Goal: Check status: Check status

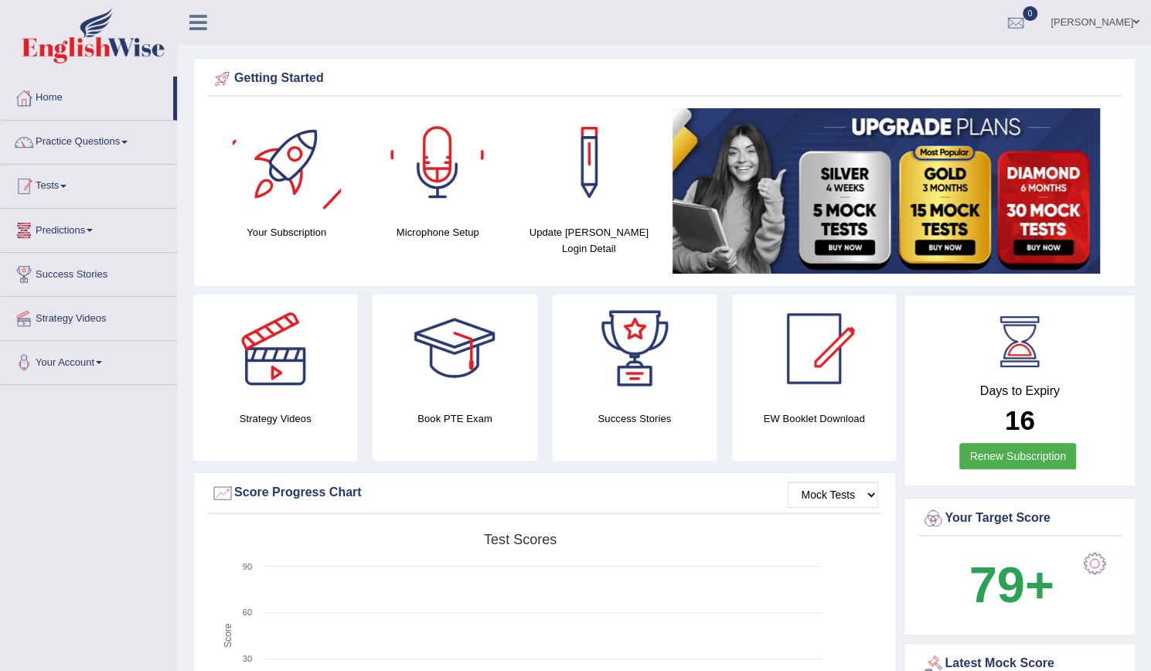
click at [69, 186] on link "Tests" at bounding box center [89, 184] width 176 height 39
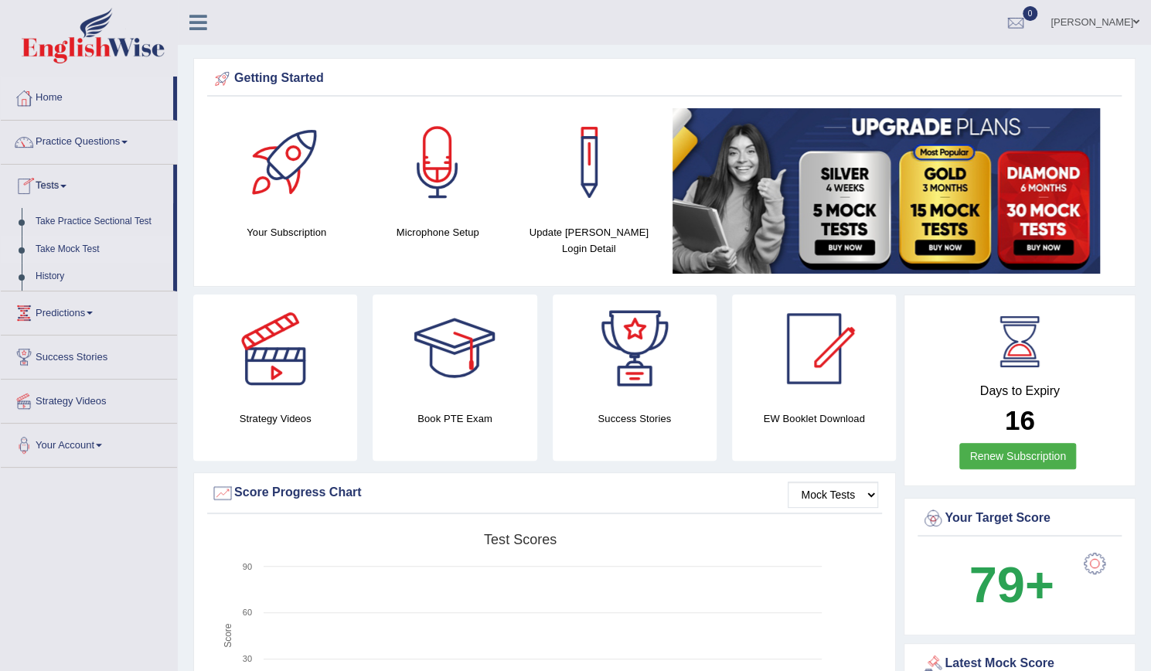
click at [78, 248] on link "Take Mock Test" at bounding box center [101, 250] width 145 height 28
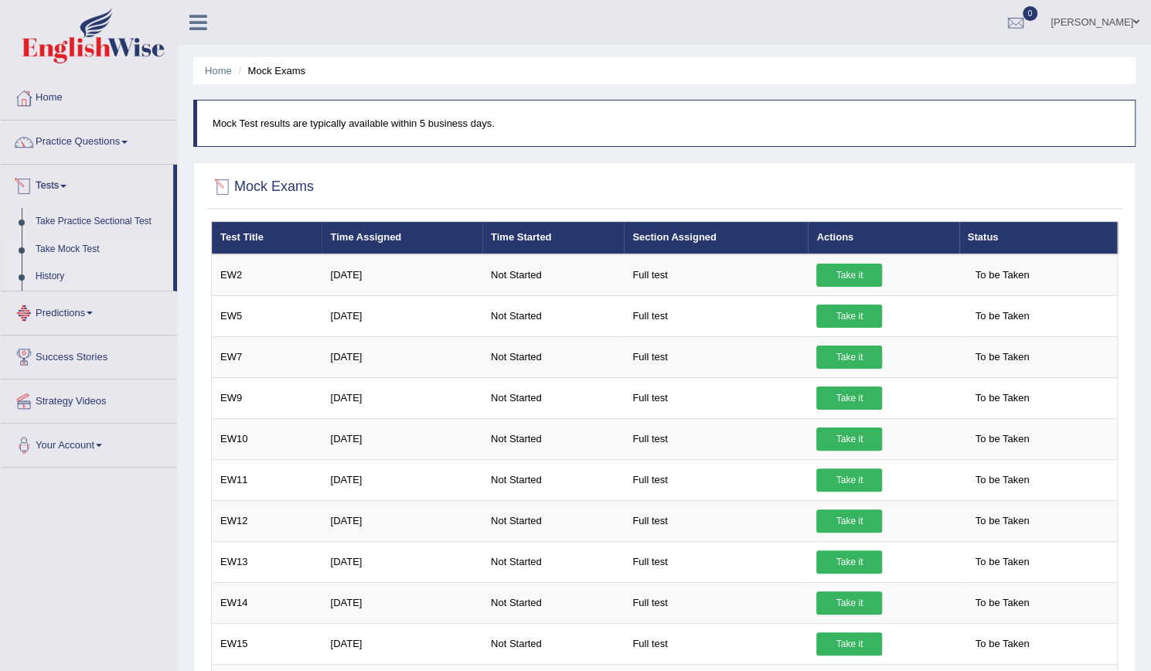
click at [62, 278] on link "History" at bounding box center [101, 277] width 145 height 28
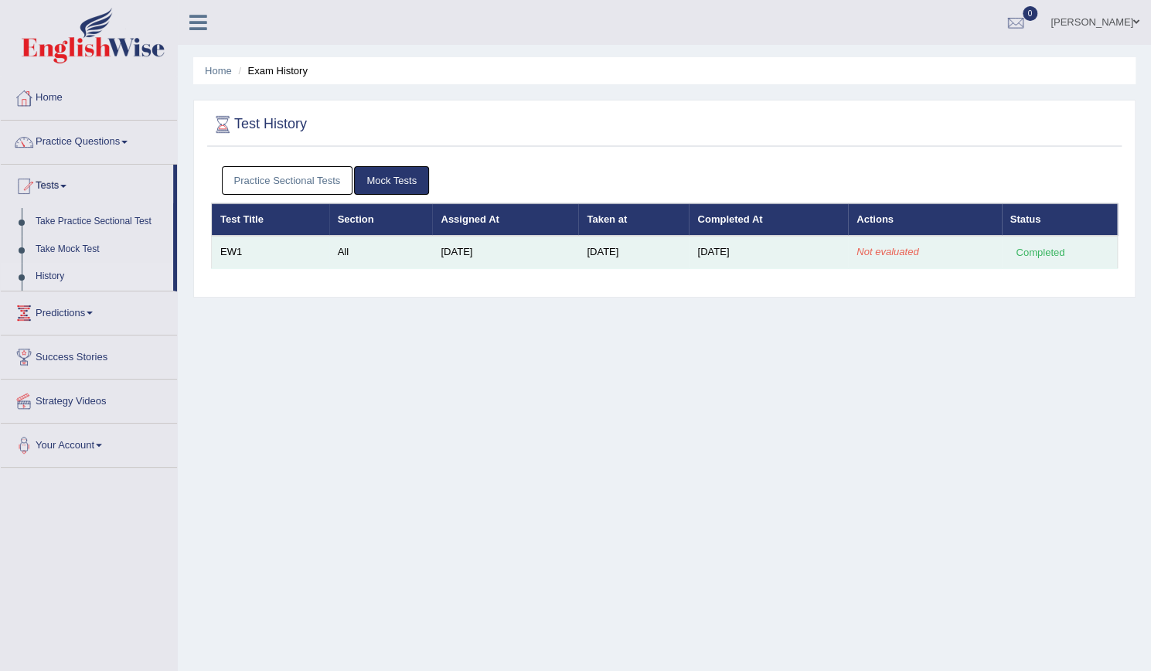
click at [227, 250] on td "EW1" at bounding box center [271, 252] width 118 height 32
click at [899, 246] on em "Not evaluated" at bounding box center [888, 252] width 62 height 12
click at [705, 241] on td "Oct 13, 2025" at bounding box center [768, 252] width 159 height 32
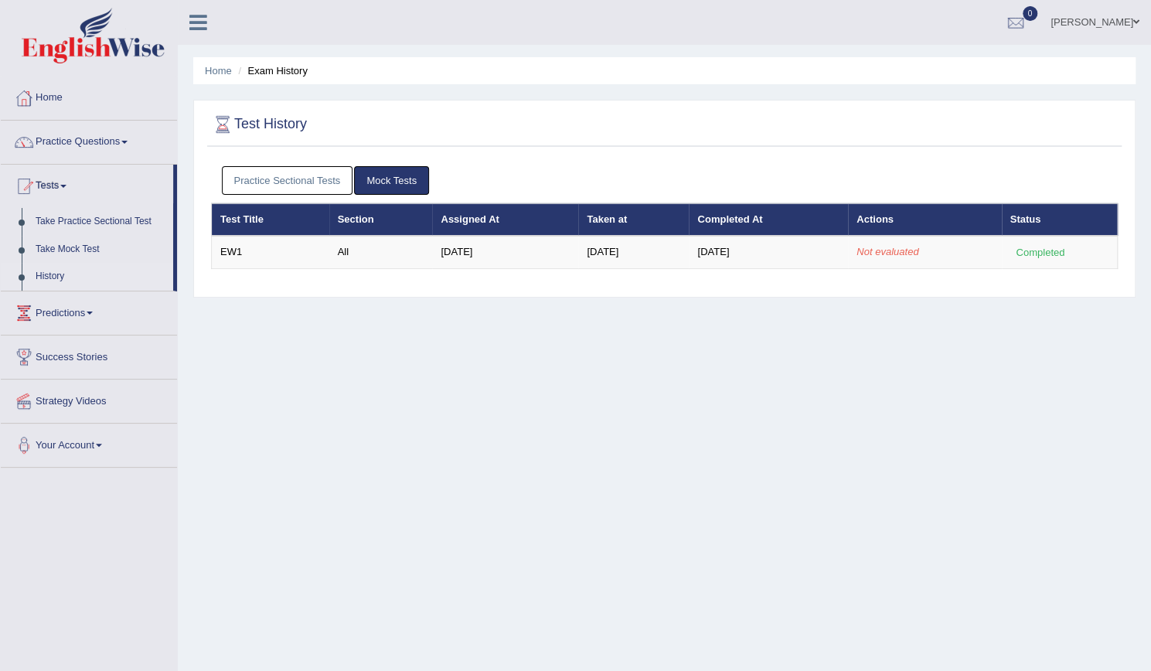
click at [300, 180] on link "Practice Sectional Tests" at bounding box center [287, 180] width 131 height 29
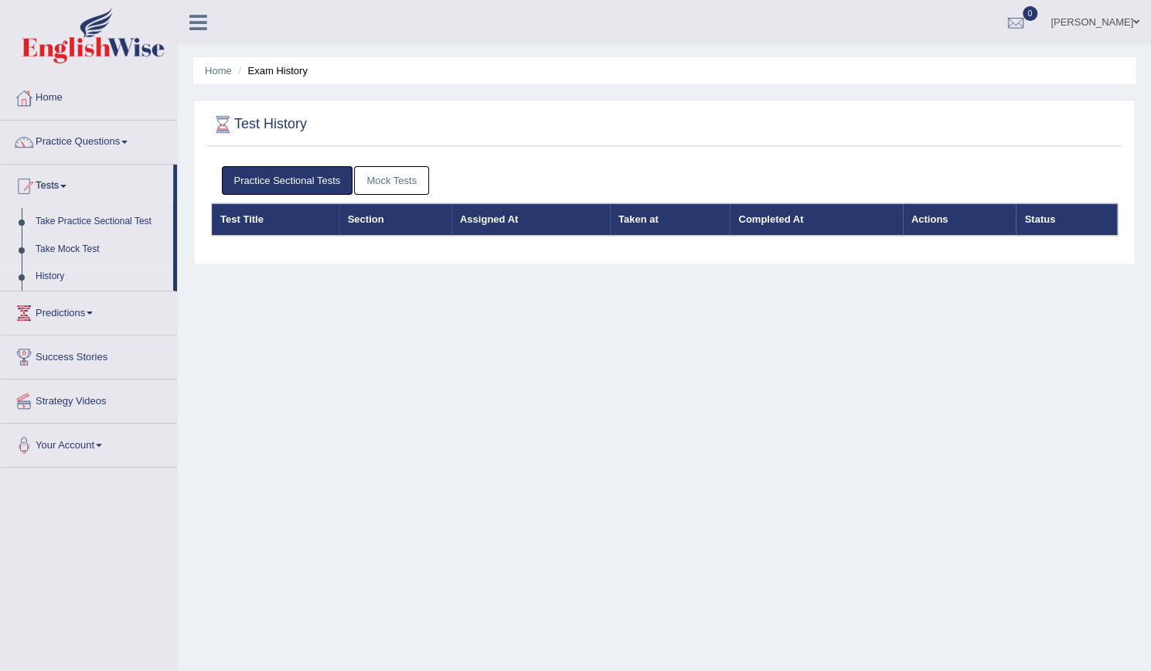
click at [409, 171] on link "Mock Tests" at bounding box center [391, 180] width 75 height 29
